Goal: Find specific page/section: Find specific page/section

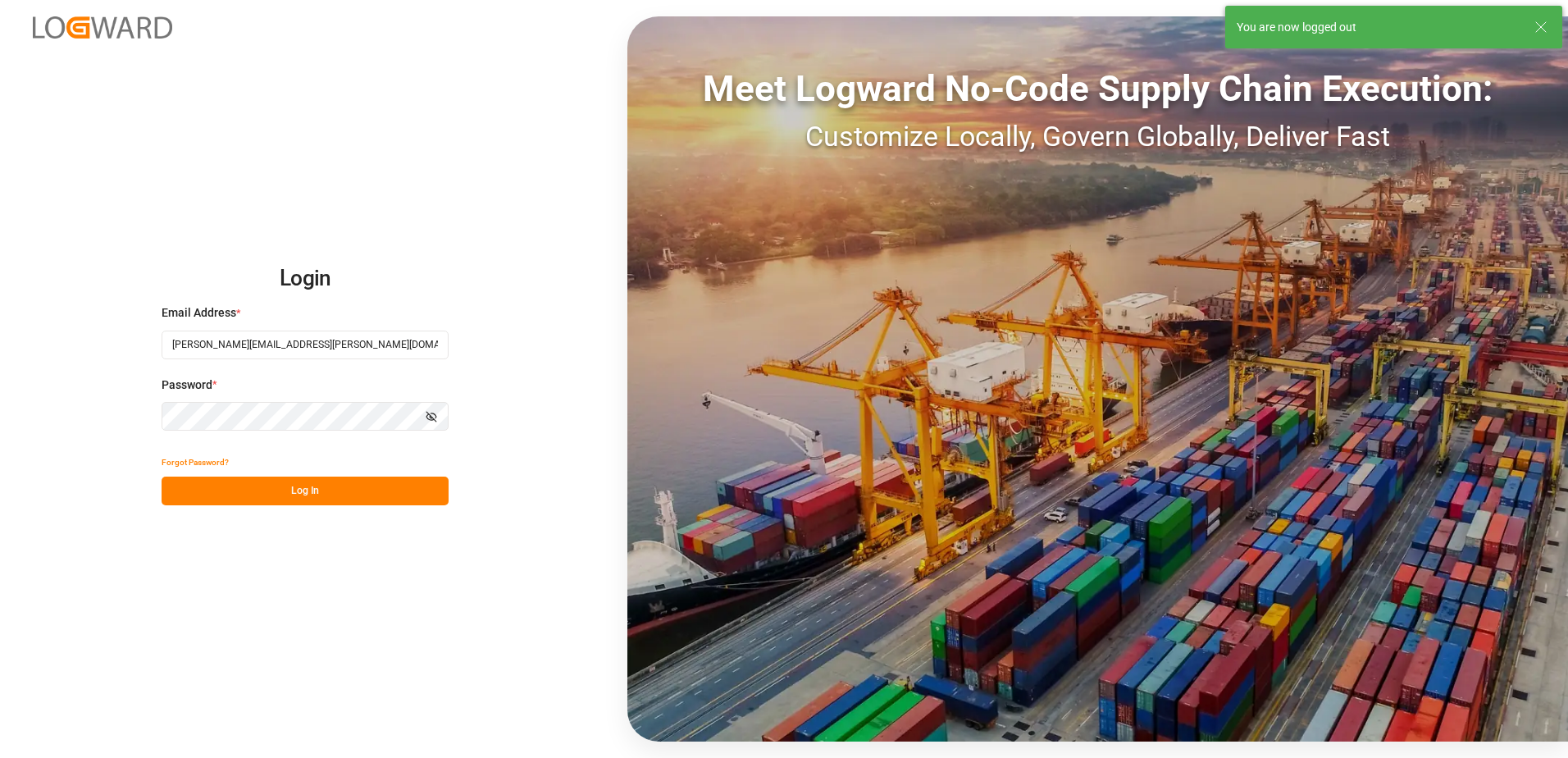
click at [289, 484] on button "Log In" at bounding box center [305, 490] width 287 height 28
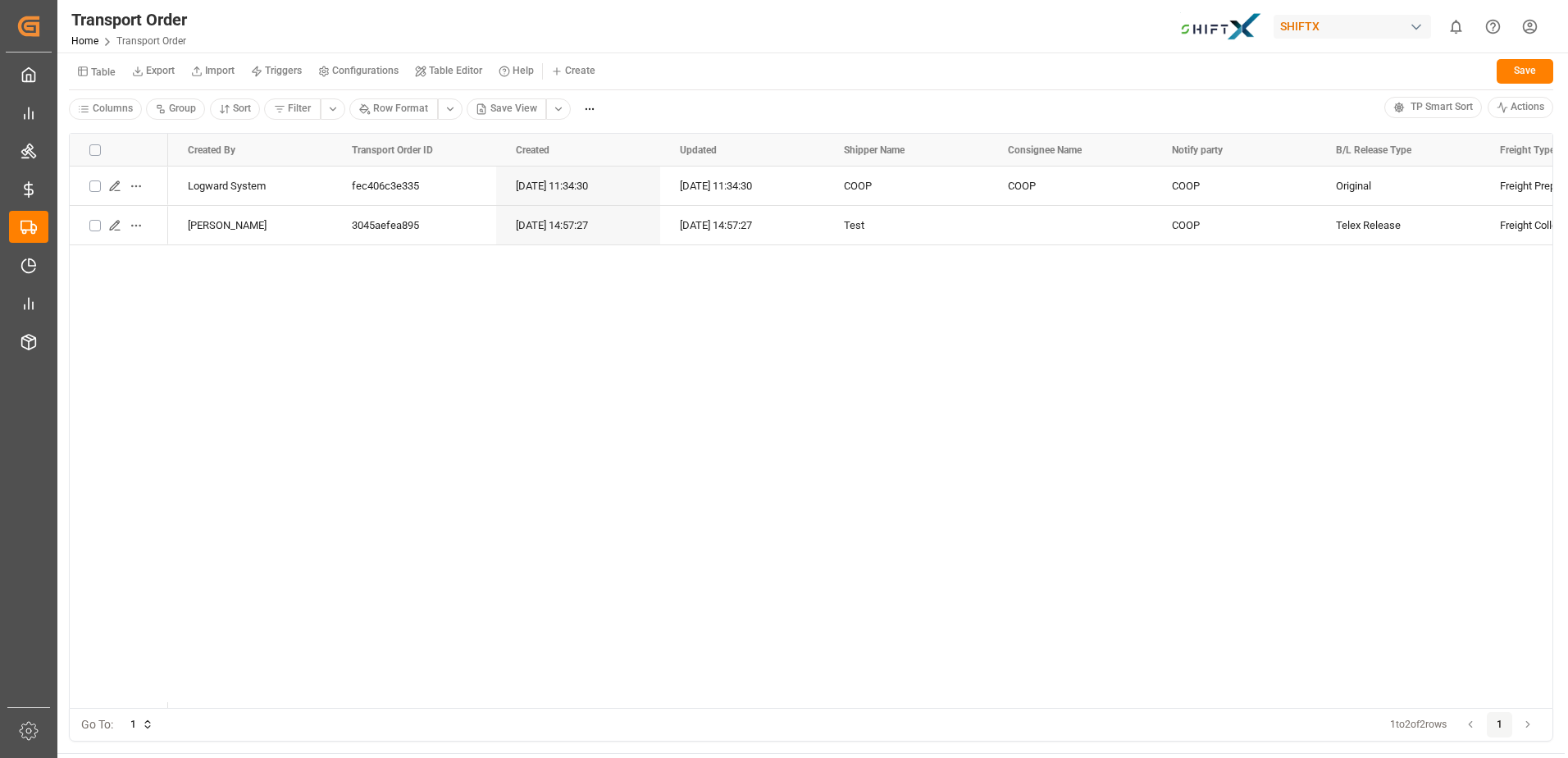
click at [1534, 18] on html "Created by potrace 1.15, written by [PERSON_NAME] [DATE]-[DATE] Created by potr…" at bounding box center [784, 379] width 1568 height 758
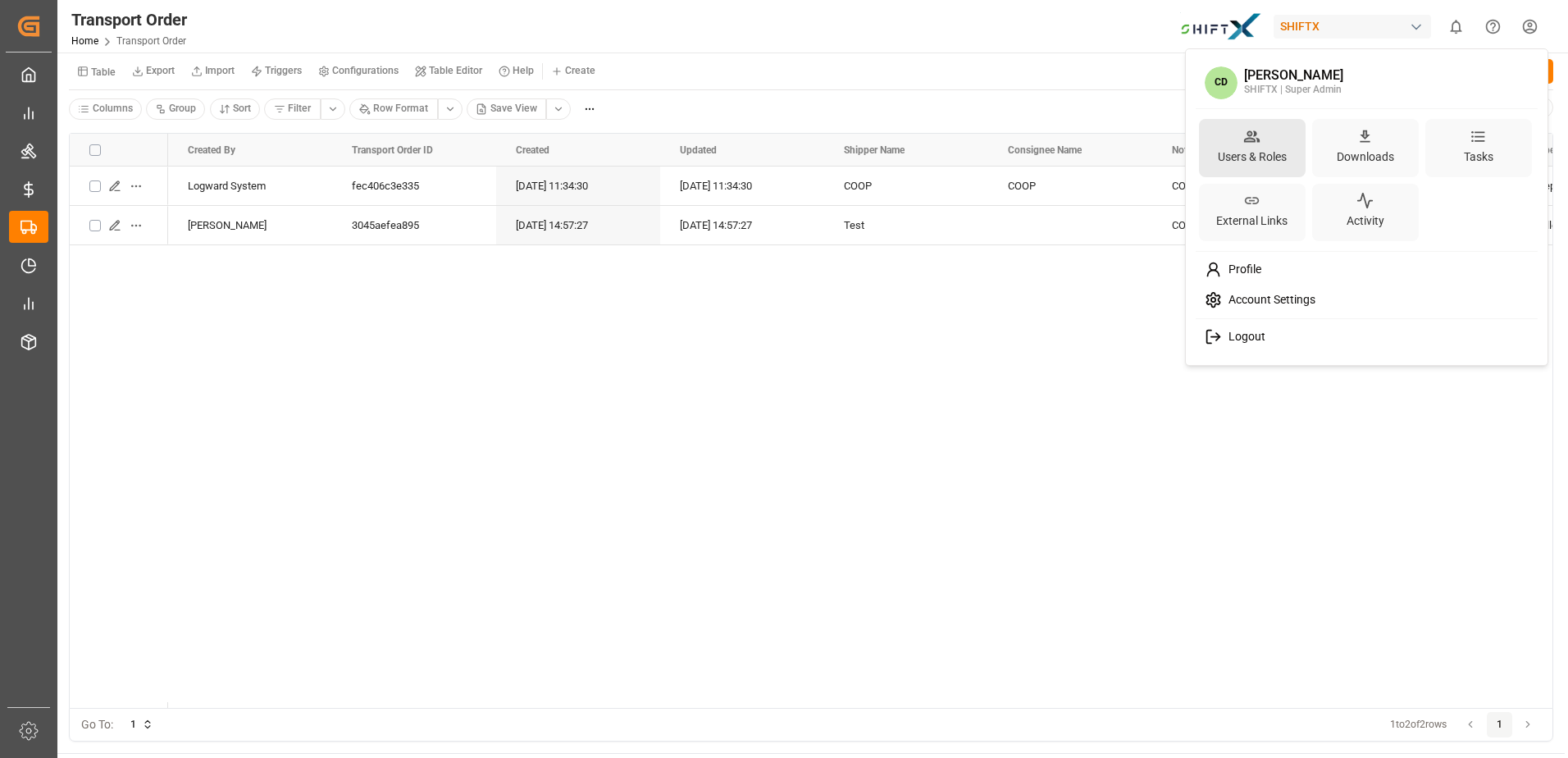
click at [1250, 119] on div "Users & Roles Downloads Tasks External Links Activity" at bounding box center [1367, 180] width 337 height 136
click at [1245, 137] on icon at bounding box center [1252, 136] width 18 height 18
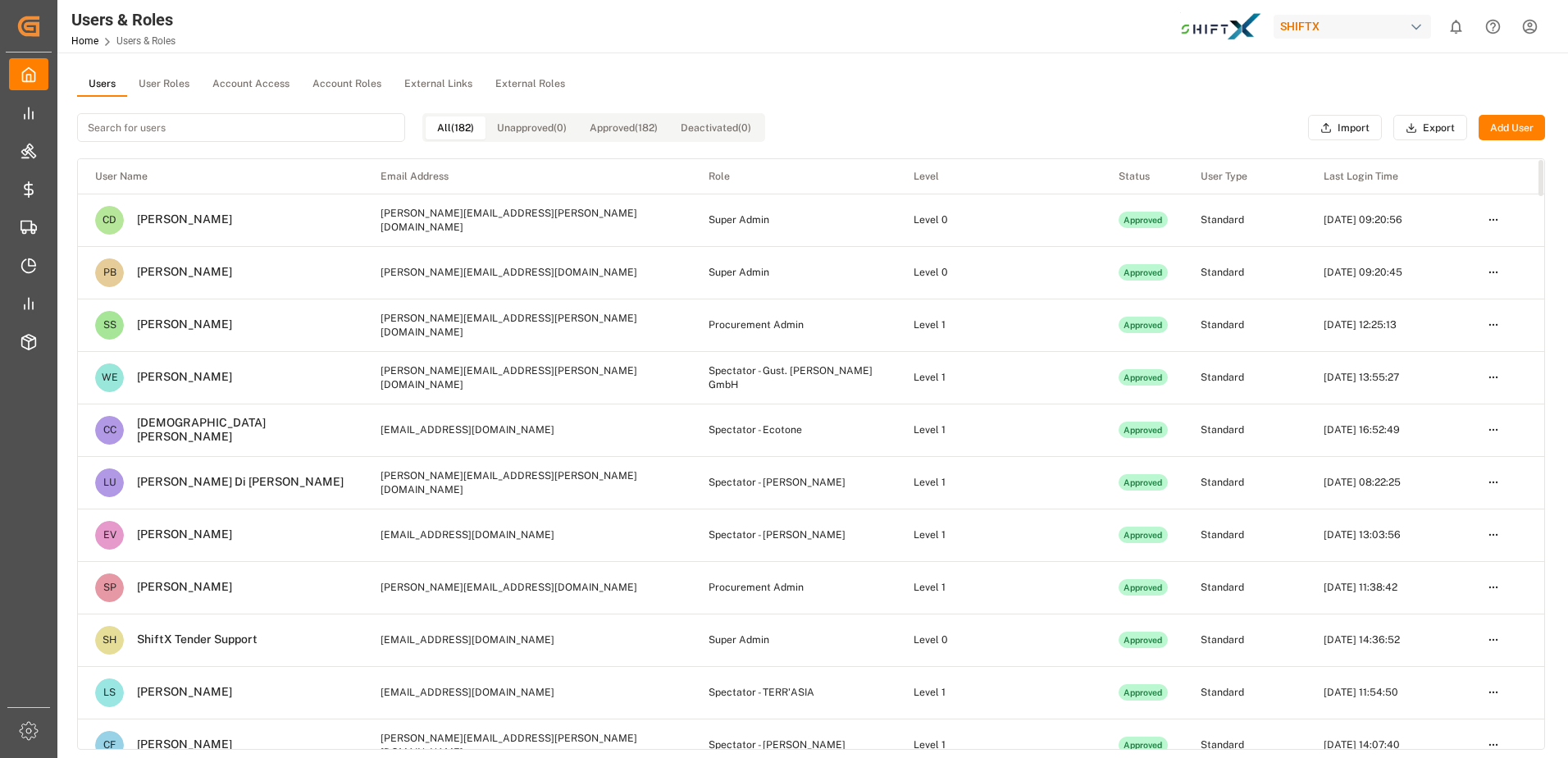
click at [572, 283] on td "[PERSON_NAME][EMAIL_ADDRESS][DOMAIN_NAME]" at bounding box center [527, 272] width 328 height 52
click at [1492, 272] on html "Created by potrace 1.15, written by [PERSON_NAME] [DATE]-[DATE] Created by potr…" at bounding box center [784, 379] width 1568 height 758
